Goal: Navigation & Orientation: Find specific page/section

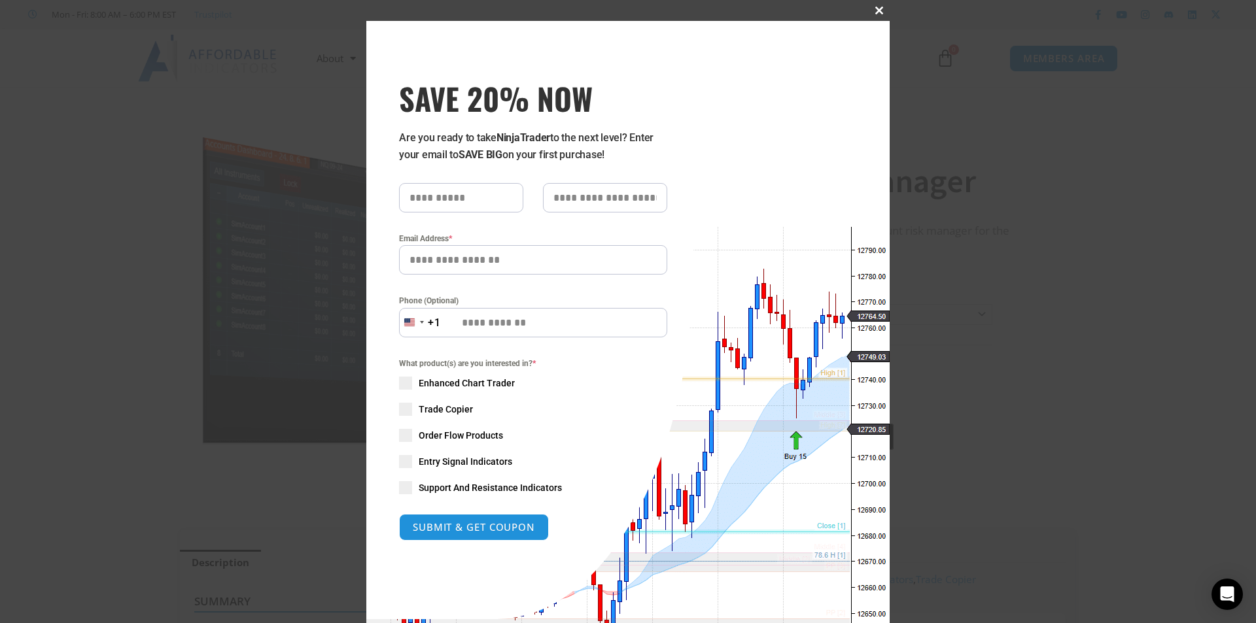
click at [870, 13] on span "SAVE 20% NOW popup" at bounding box center [879, 11] width 21 height 8
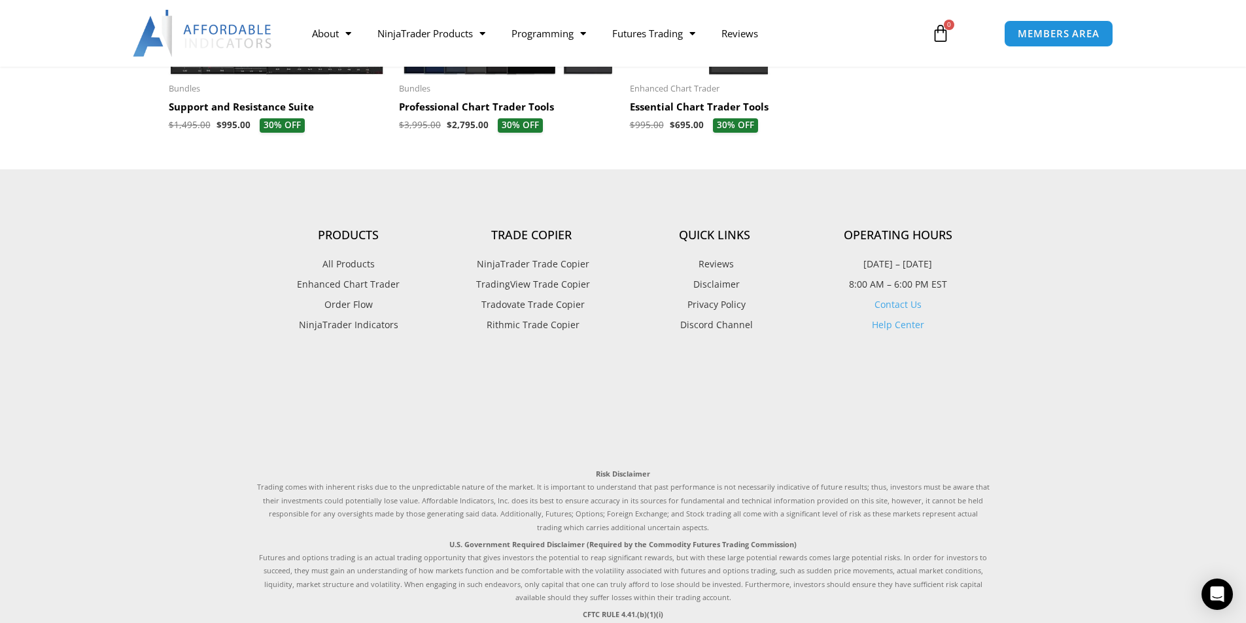
scroll to position [4893, 0]
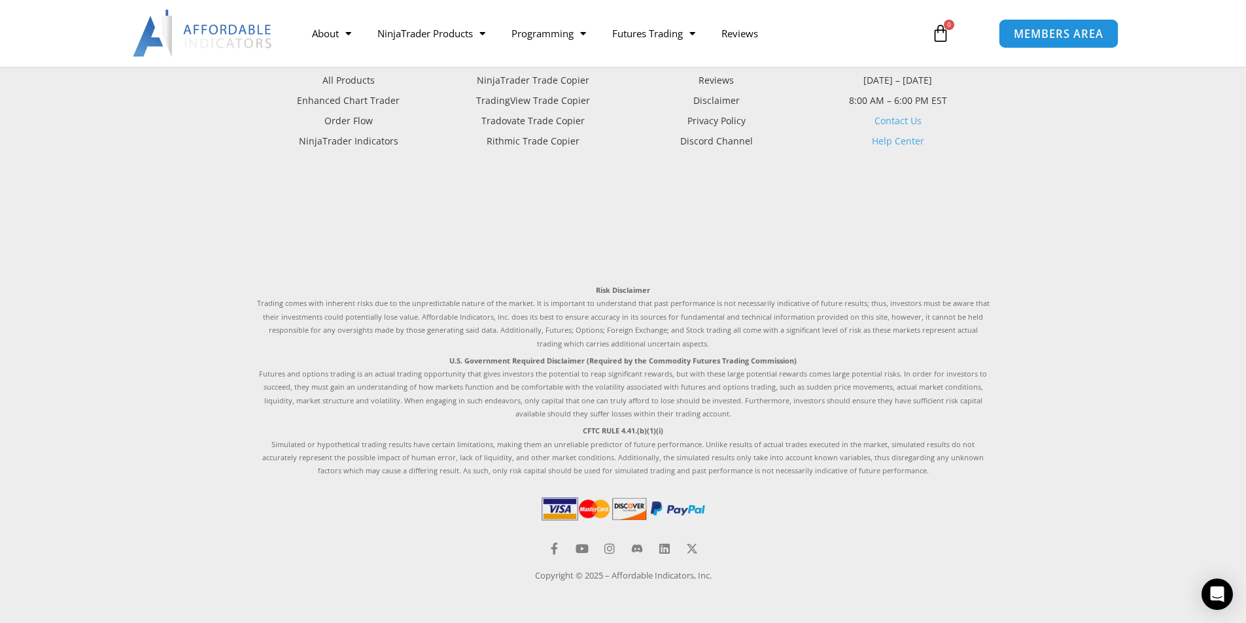
click at [1056, 37] on span "MEMBERS AREA" at bounding box center [1059, 33] width 90 height 11
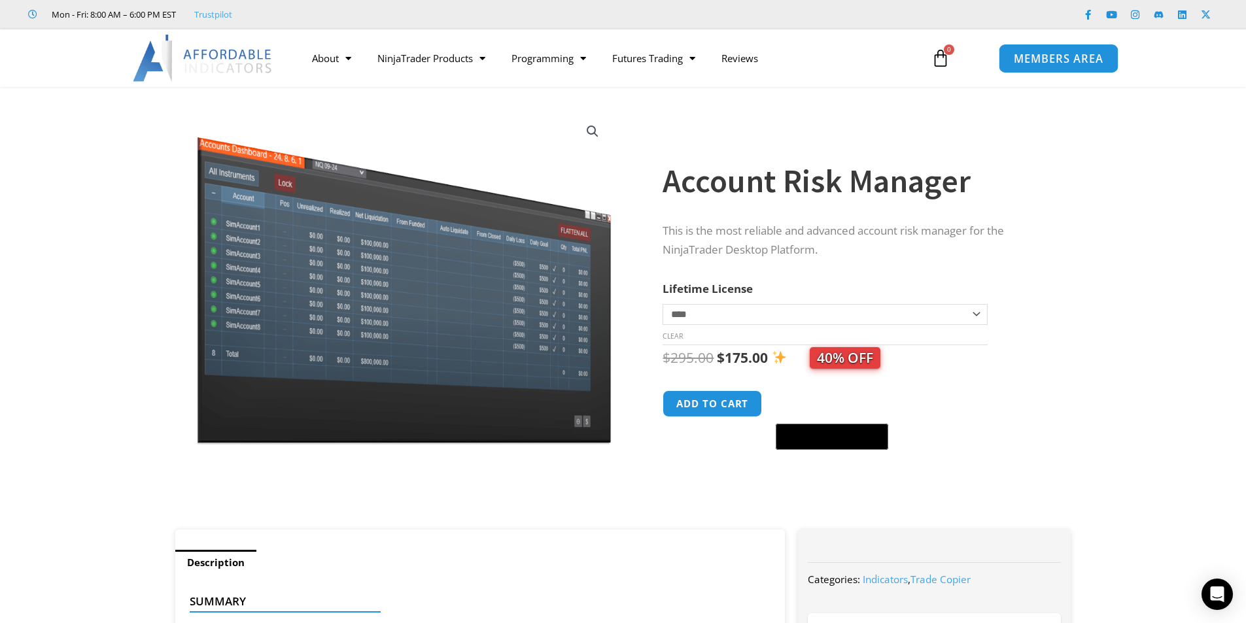
click at [1044, 65] on link "MEMBERS AREA" at bounding box center [1059, 57] width 120 height 29
